Goal: Find specific page/section: Find specific page/section

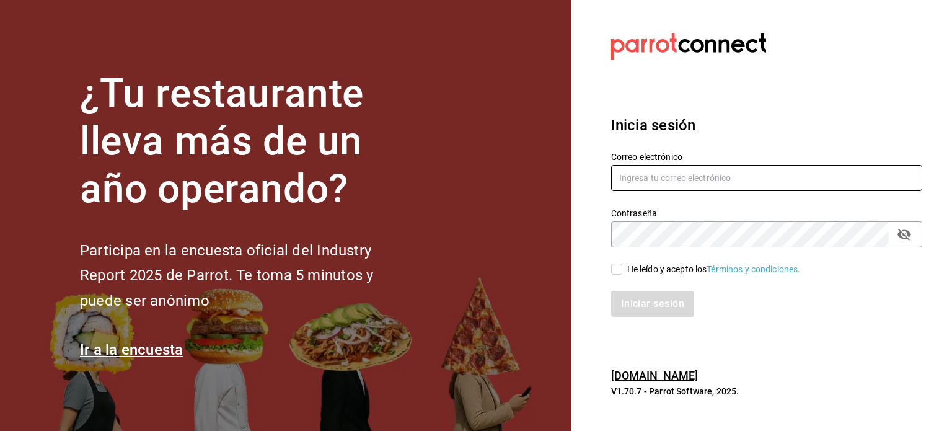
type input "[PERSON_NAME][EMAIL_ADDRESS][DOMAIN_NAME]"
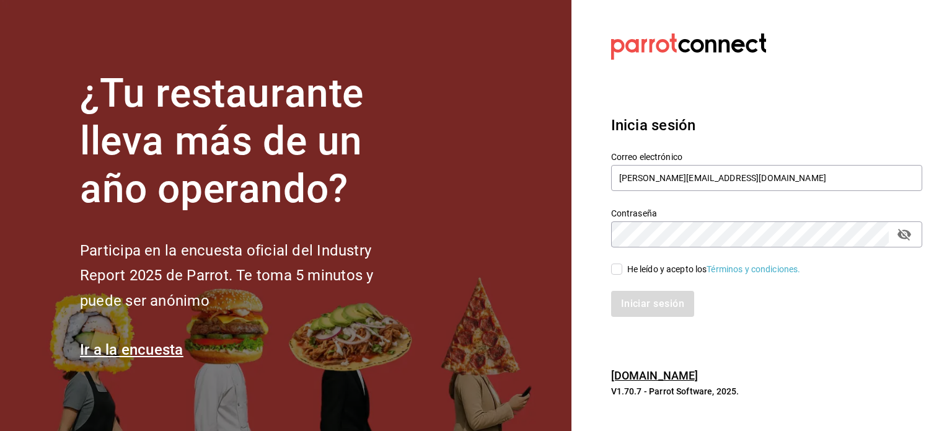
click at [611, 270] on input "He leído y acepto los Términos y condiciones." at bounding box center [616, 268] width 11 height 11
checkbox input "true"
click at [630, 297] on button "Iniciar sesión" at bounding box center [653, 304] width 84 height 26
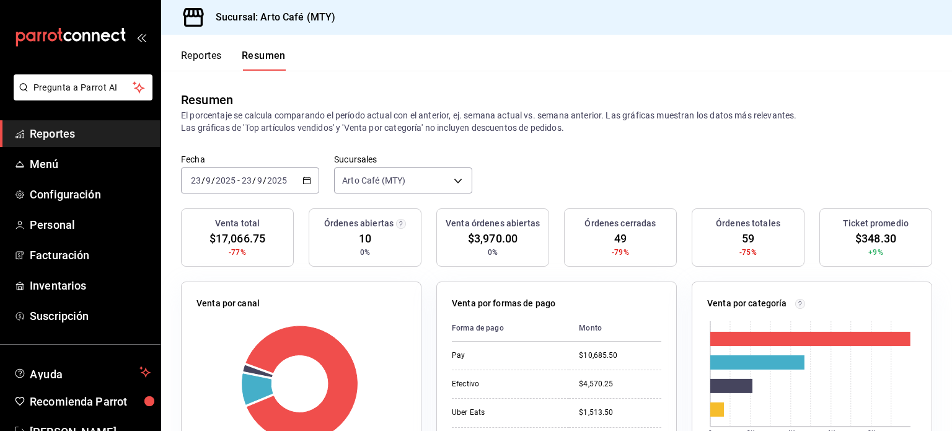
click at [197, 52] on button "Reportes" at bounding box center [201, 60] width 41 height 21
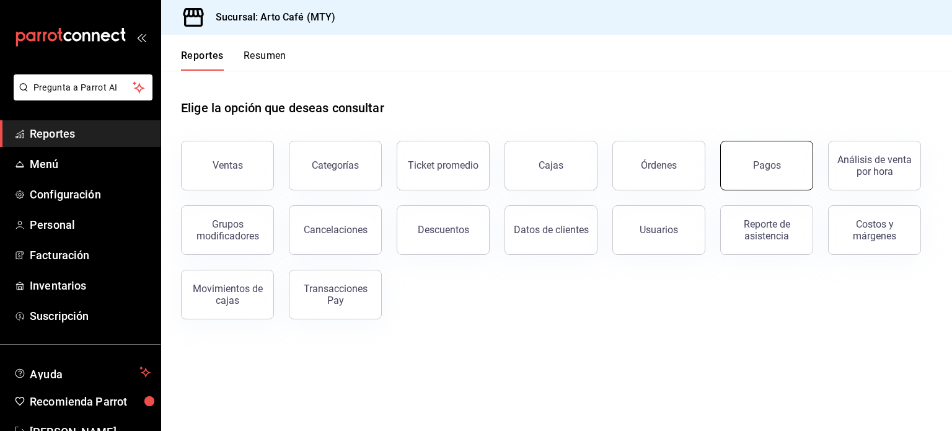
click at [778, 167] on div "Pagos" at bounding box center [767, 165] width 28 height 12
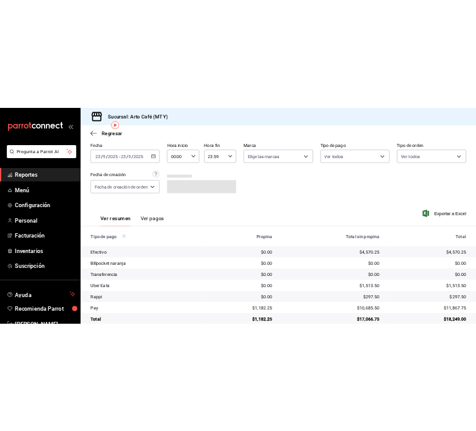
scroll to position [51, 0]
